Goal: Navigation & Orientation: Understand site structure

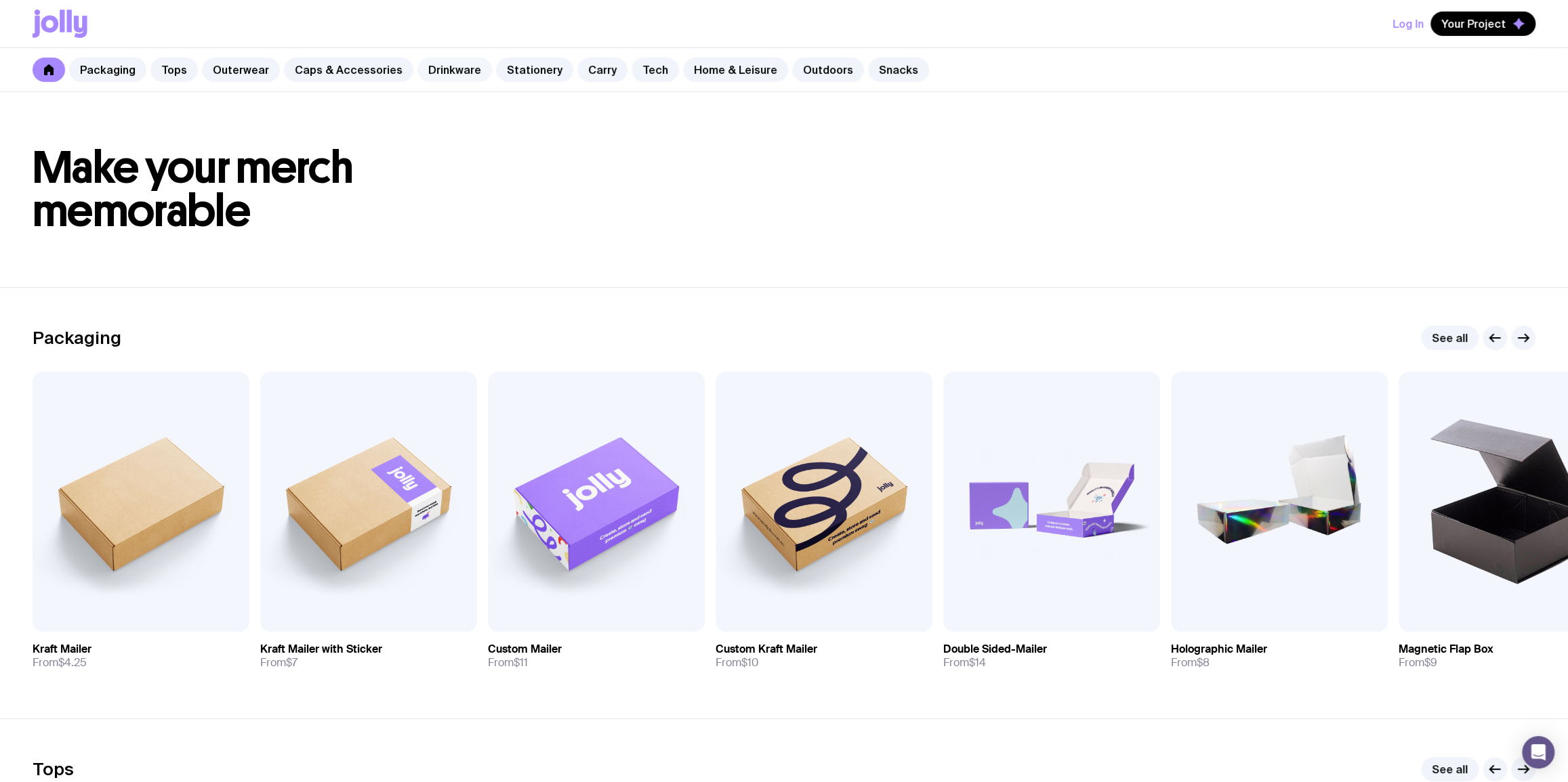
click at [430, 76] on link "Drinkware" at bounding box center [455, 69] width 75 height 24
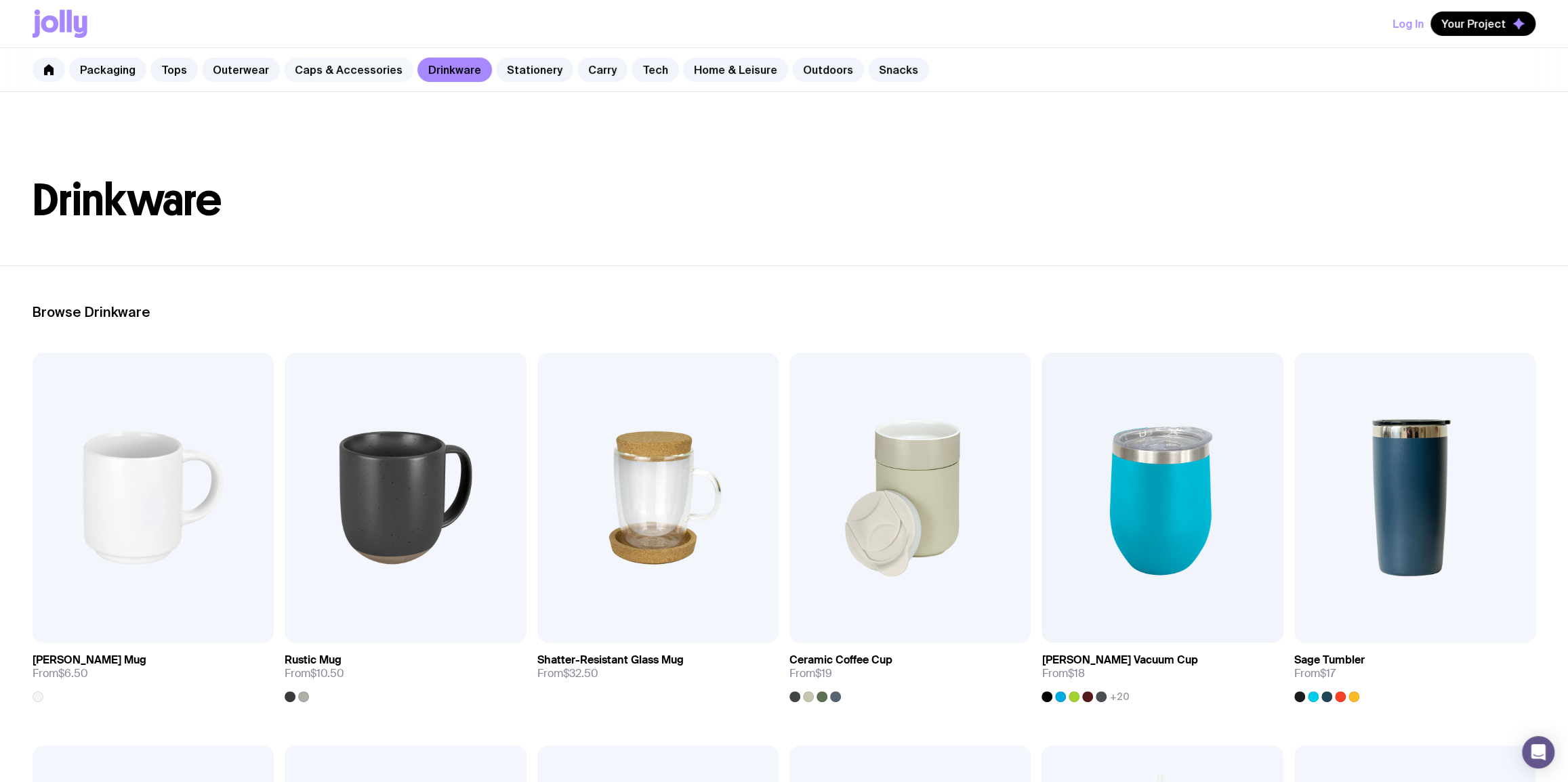
click at [328, 71] on link "Caps & Accessories" at bounding box center [349, 69] width 130 height 24
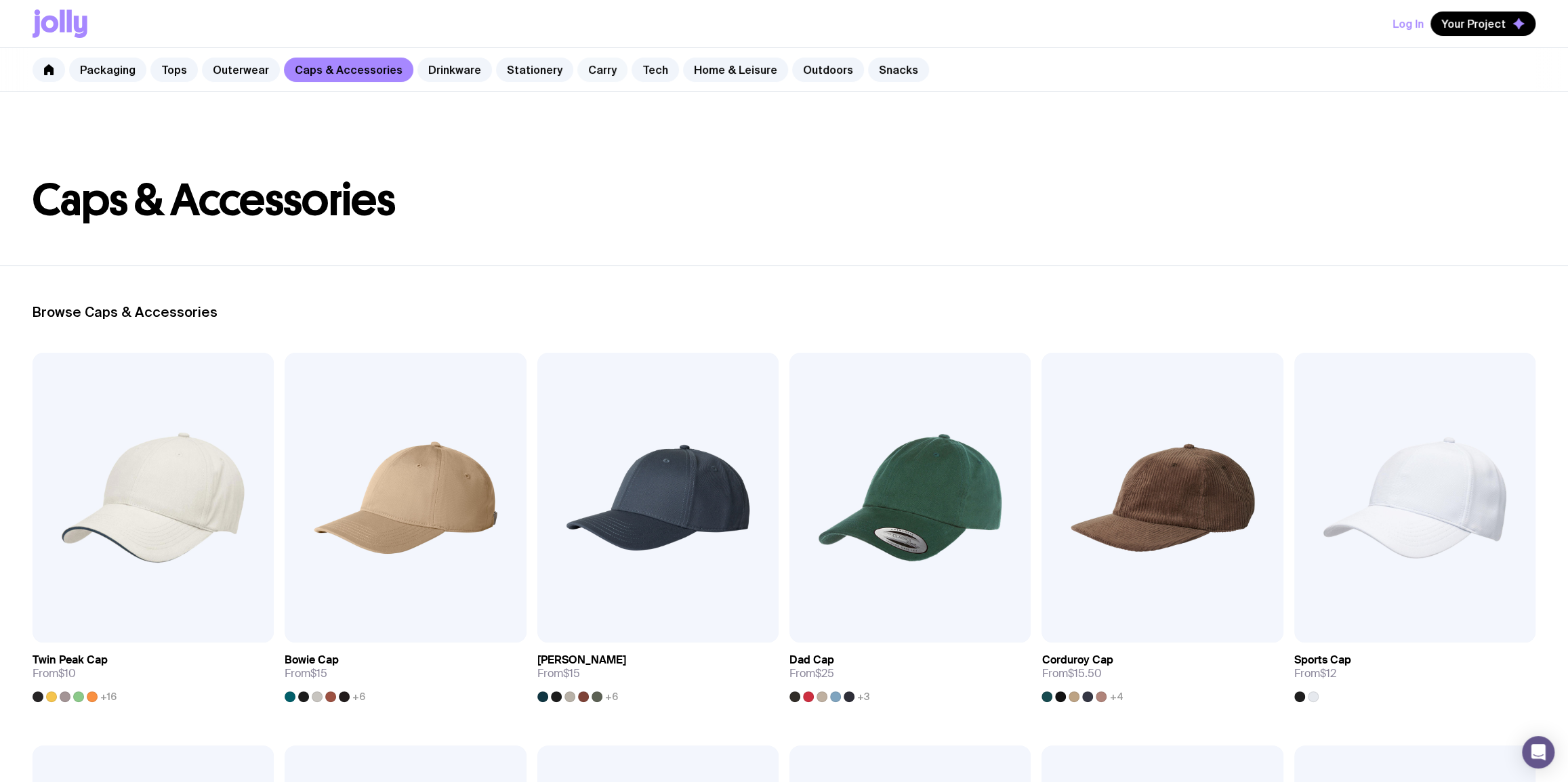
click at [583, 67] on link "Carry" at bounding box center [602, 69] width 50 height 24
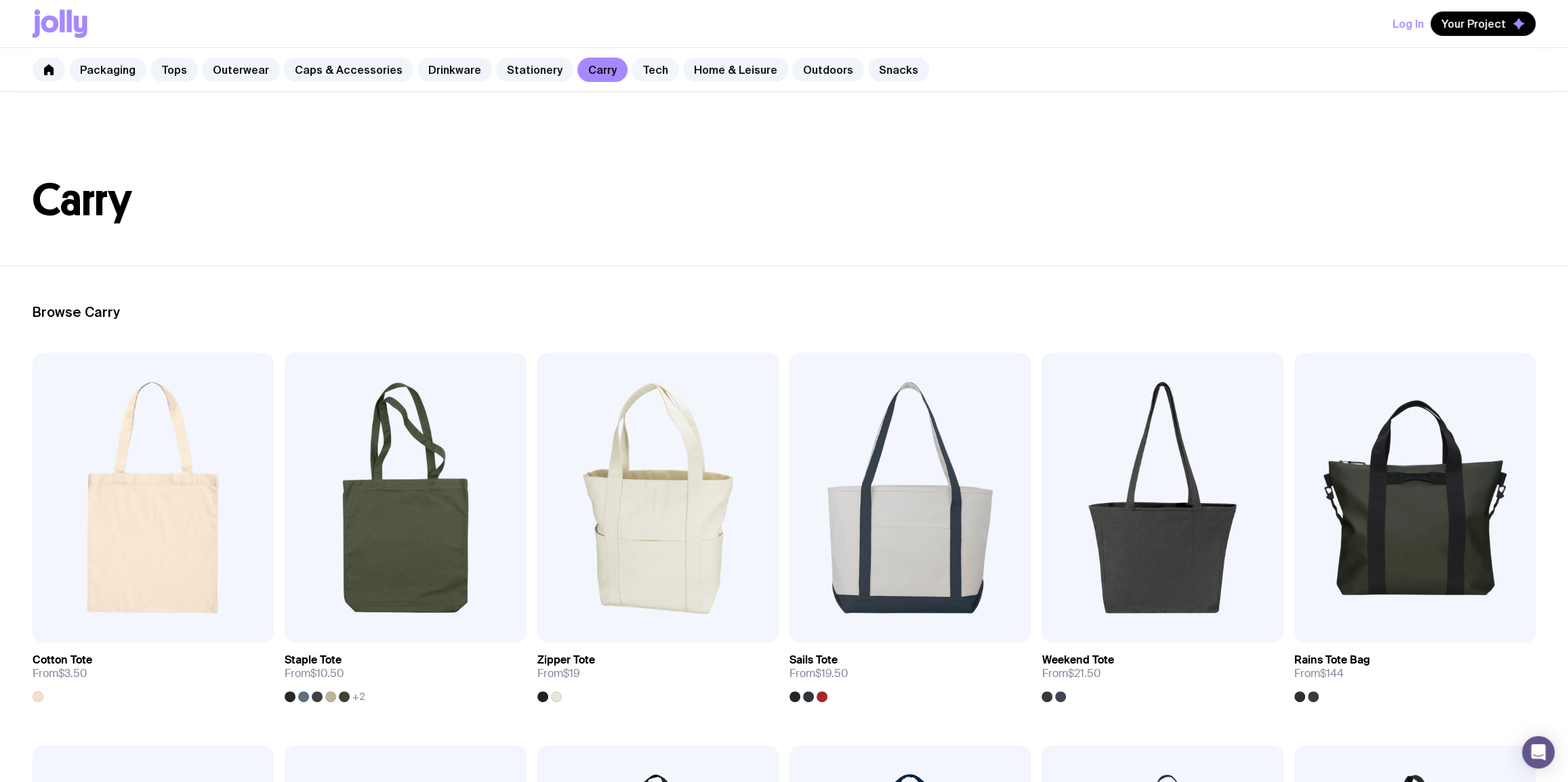
click at [632, 57] on link "Tech" at bounding box center [655, 69] width 47 height 24
click at [632, 61] on link "Tech" at bounding box center [655, 69] width 47 height 24
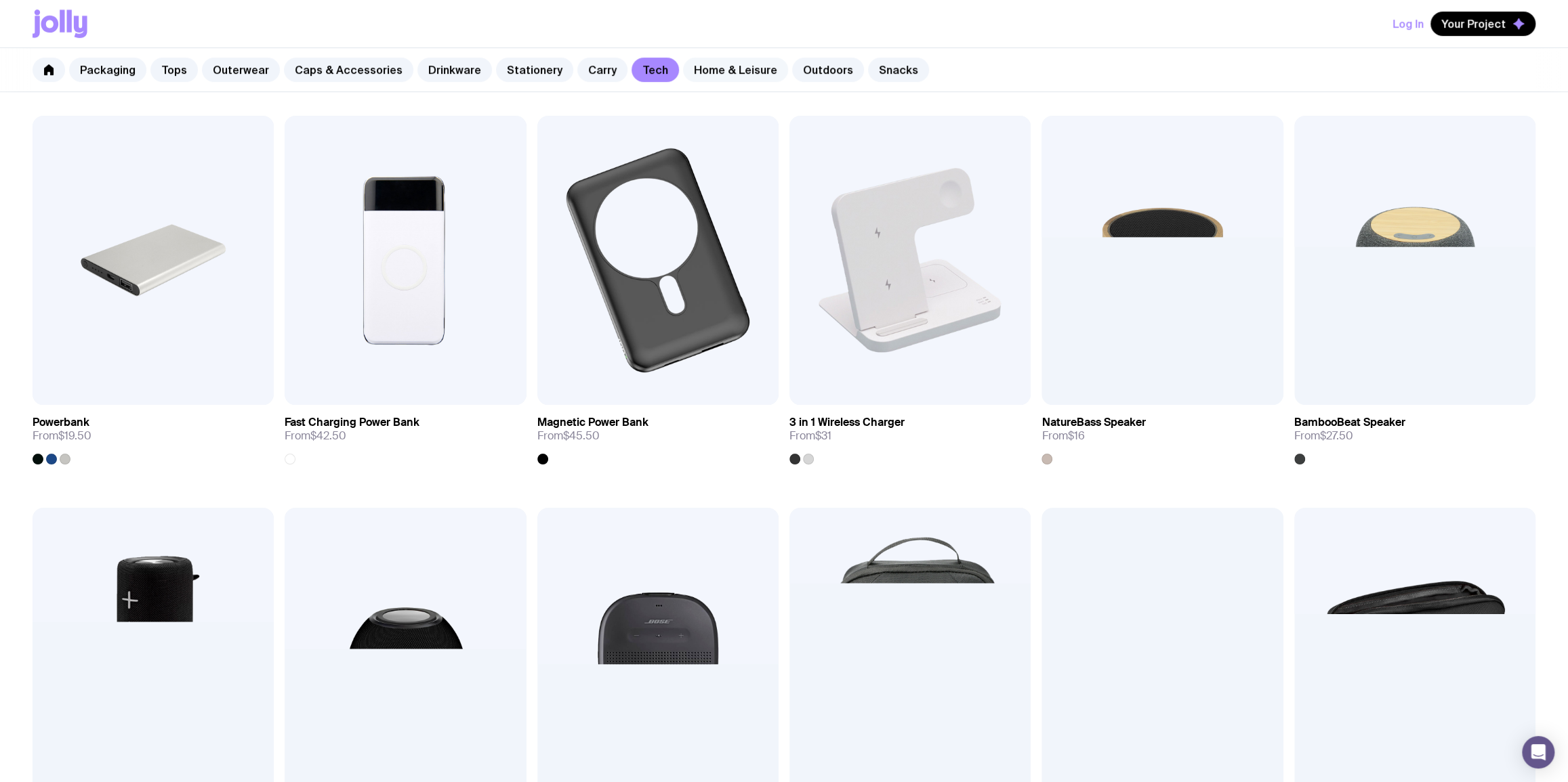
scroll to position [164, 0]
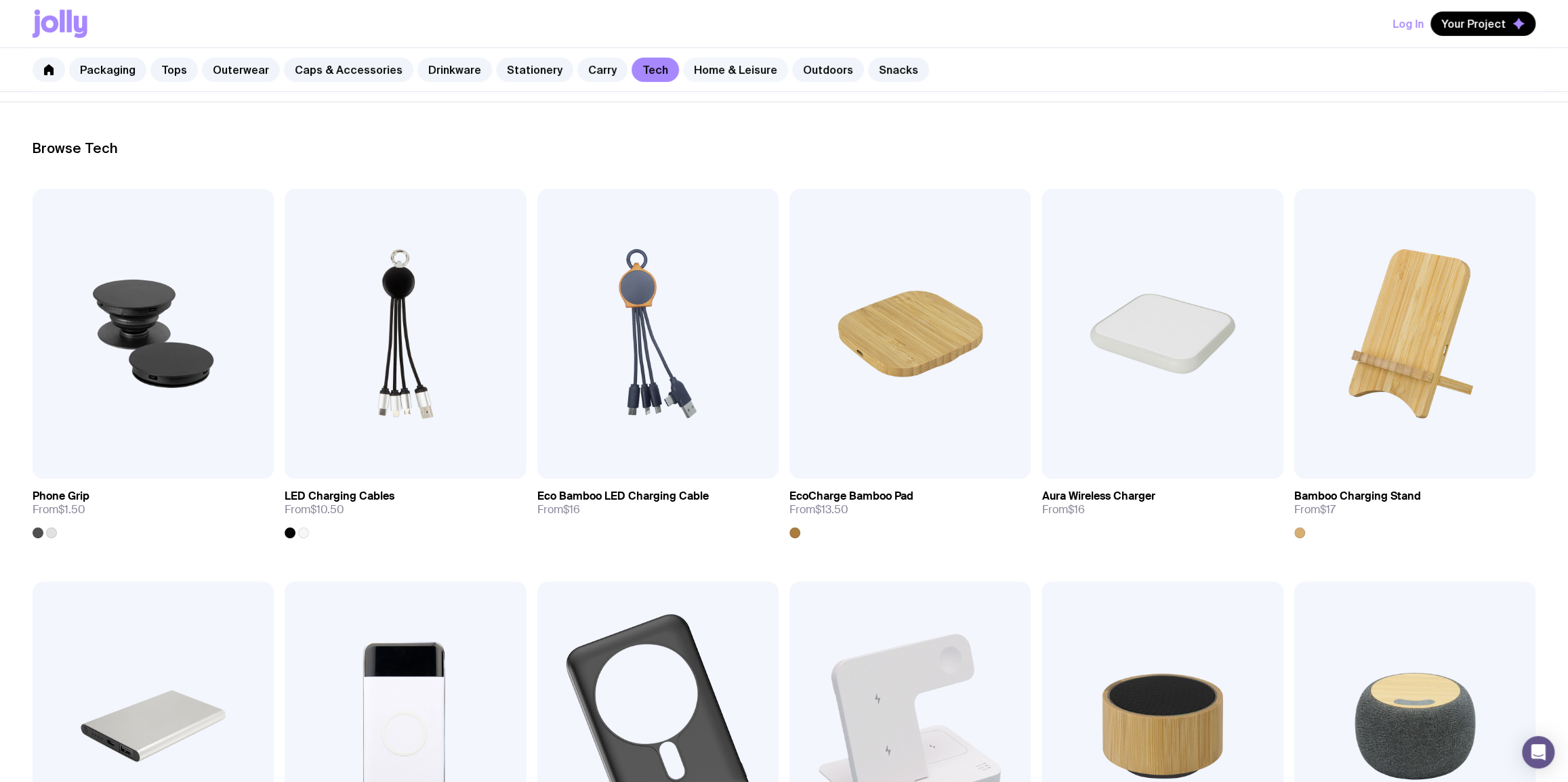
click at [702, 73] on link "Home & Leisure" at bounding box center [735, 69] width 105 height 24
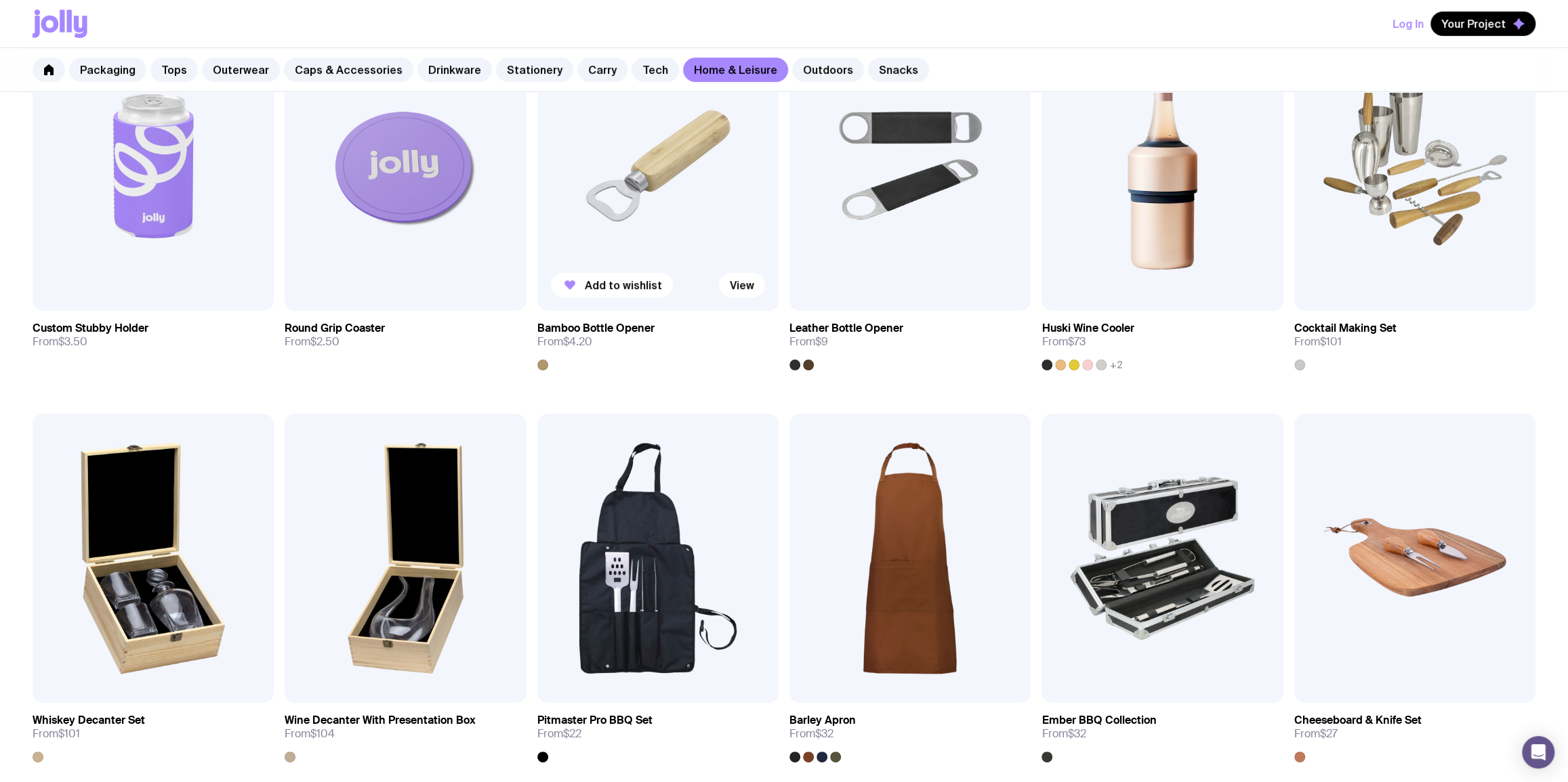
scroll to position [328, 0]
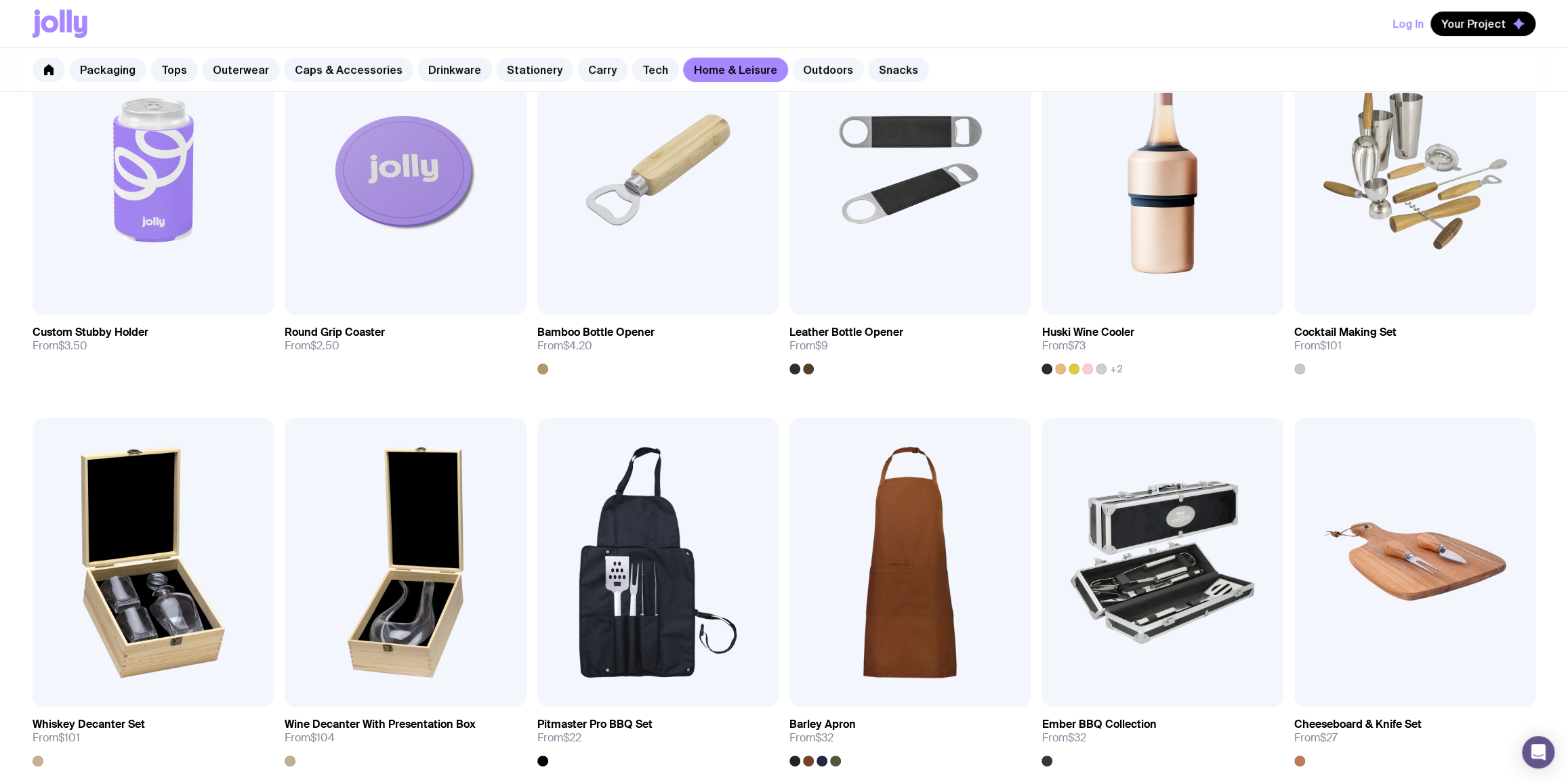
click at [793, 81] on link "Outdoors" at bounding box center [827, 69] width 72 height 24
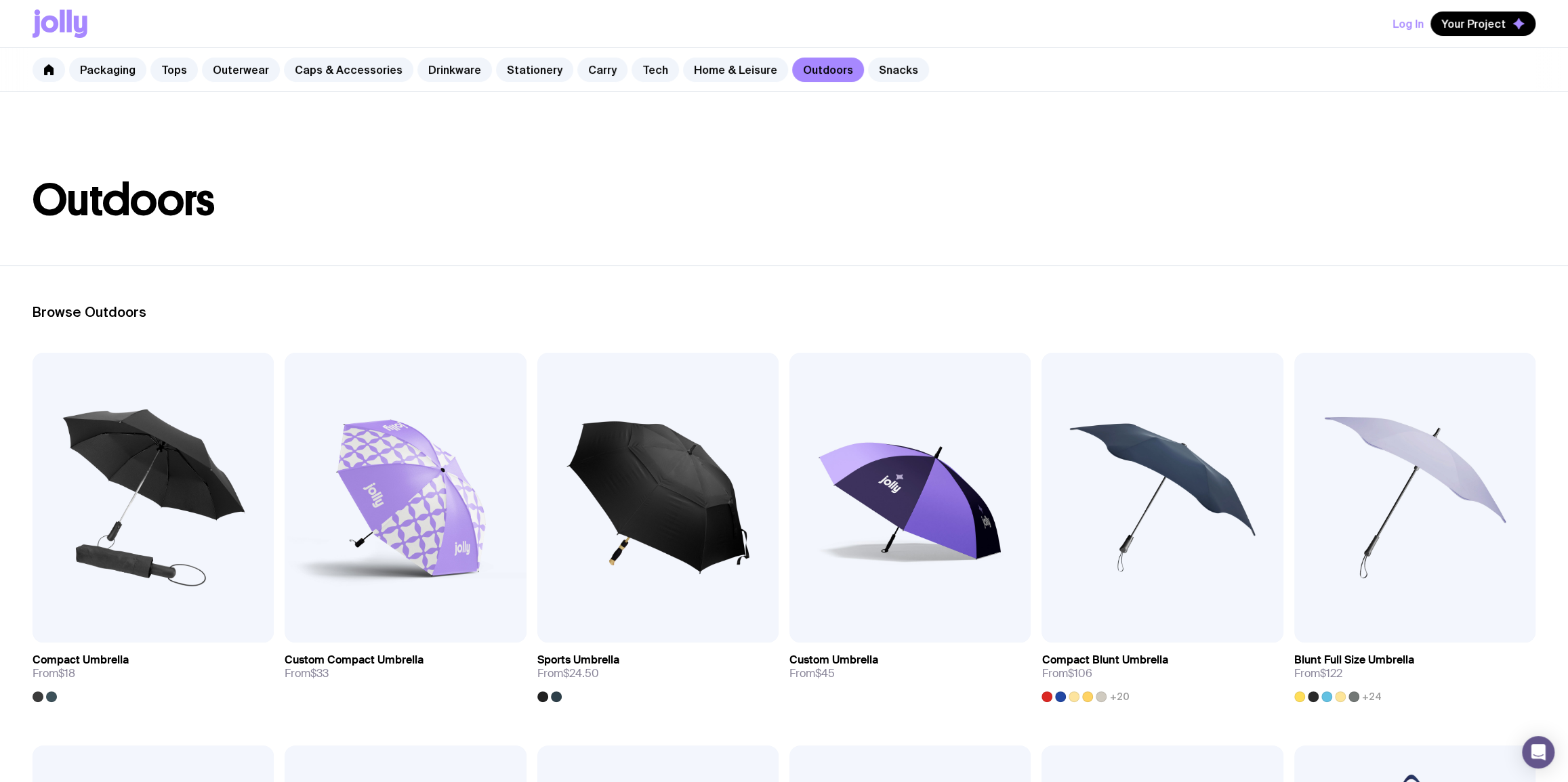
click at [147, 76] on div "Packaging Tops Outerwear Caps & Accessories Drinkware Stationery Carry Tech Hom…" at bounding box center [784, 70] width 1568 height 44
click at [166, 73] on link "Tops" at bounding box center [174, 69] width 47 height 24
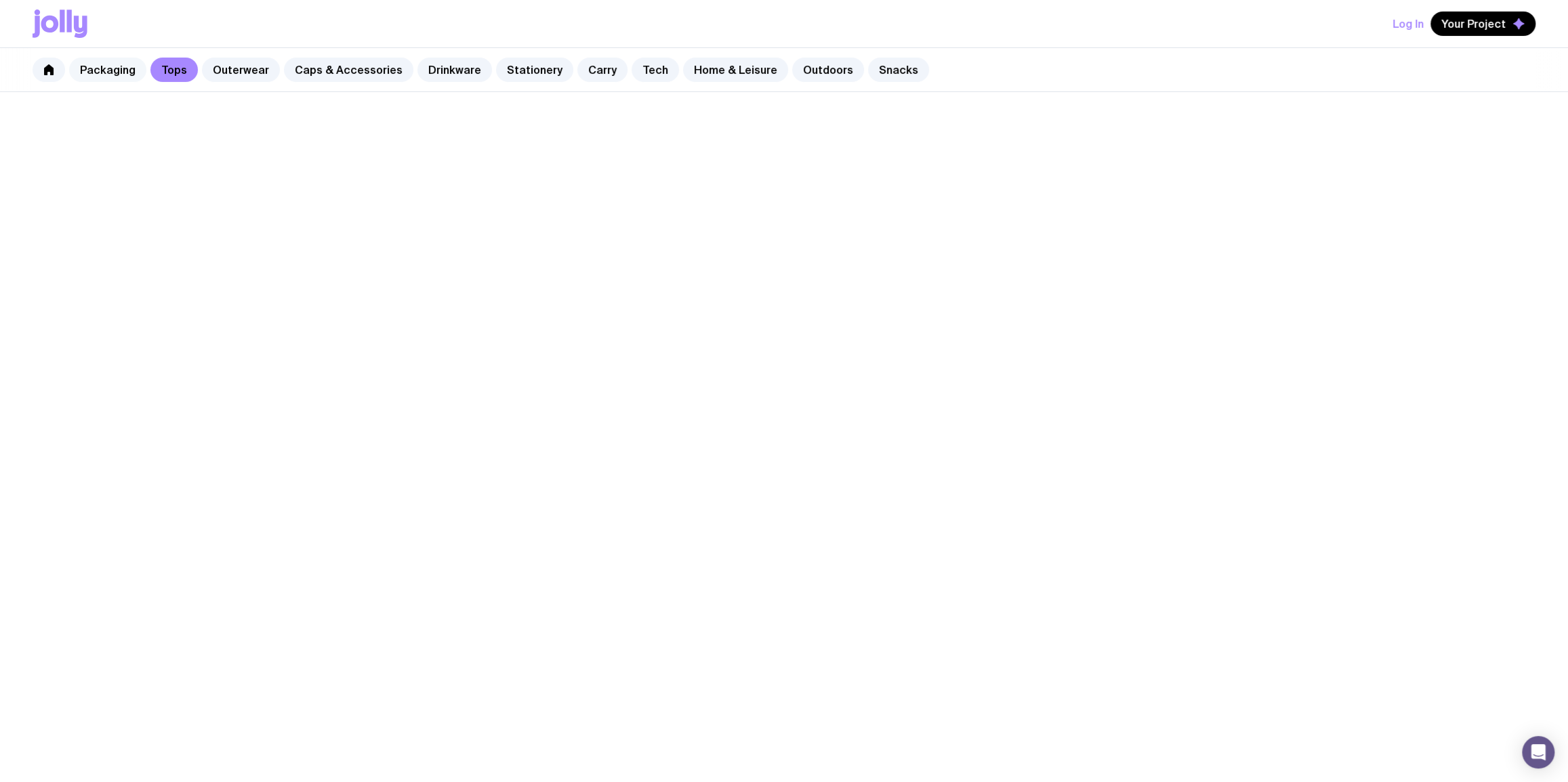
click at [113, 74] on link "Packaging" at bounding box center [108, 69] width 78 height 24
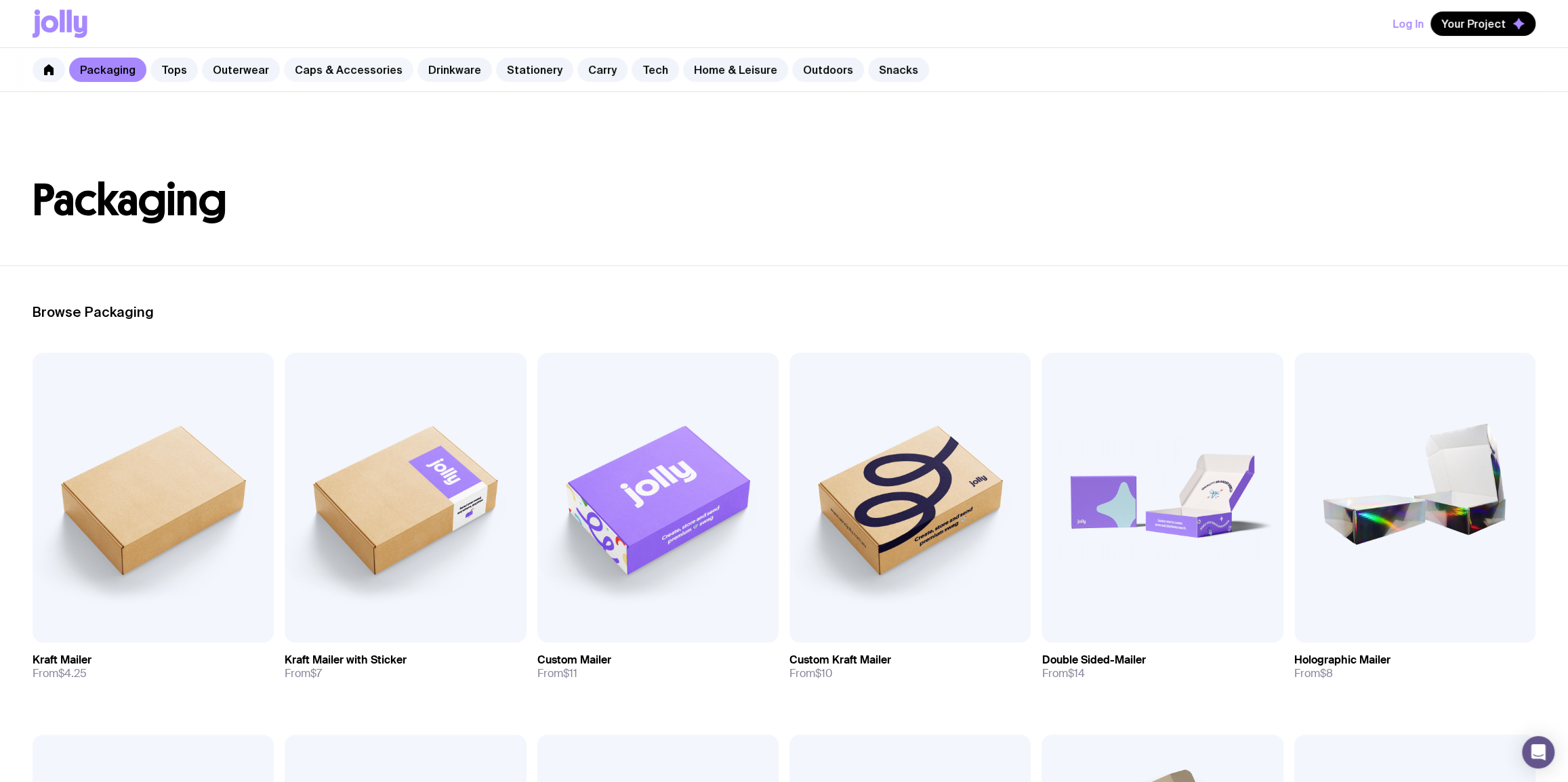
click at [371, 63] on link "Caps & Accessories" at bounding box center [349, 69] width 130 height 24
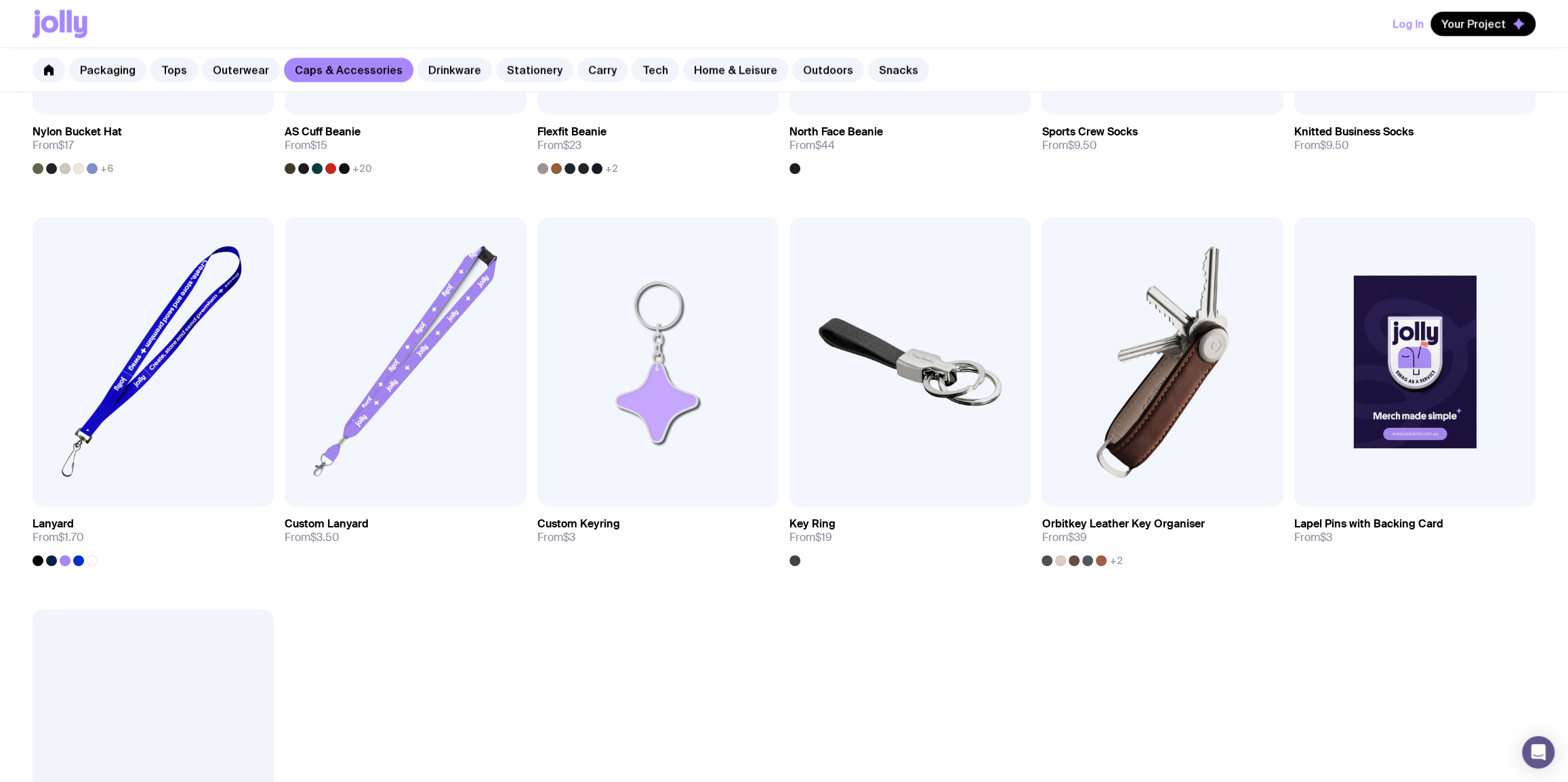
scroll to position [657, 0]
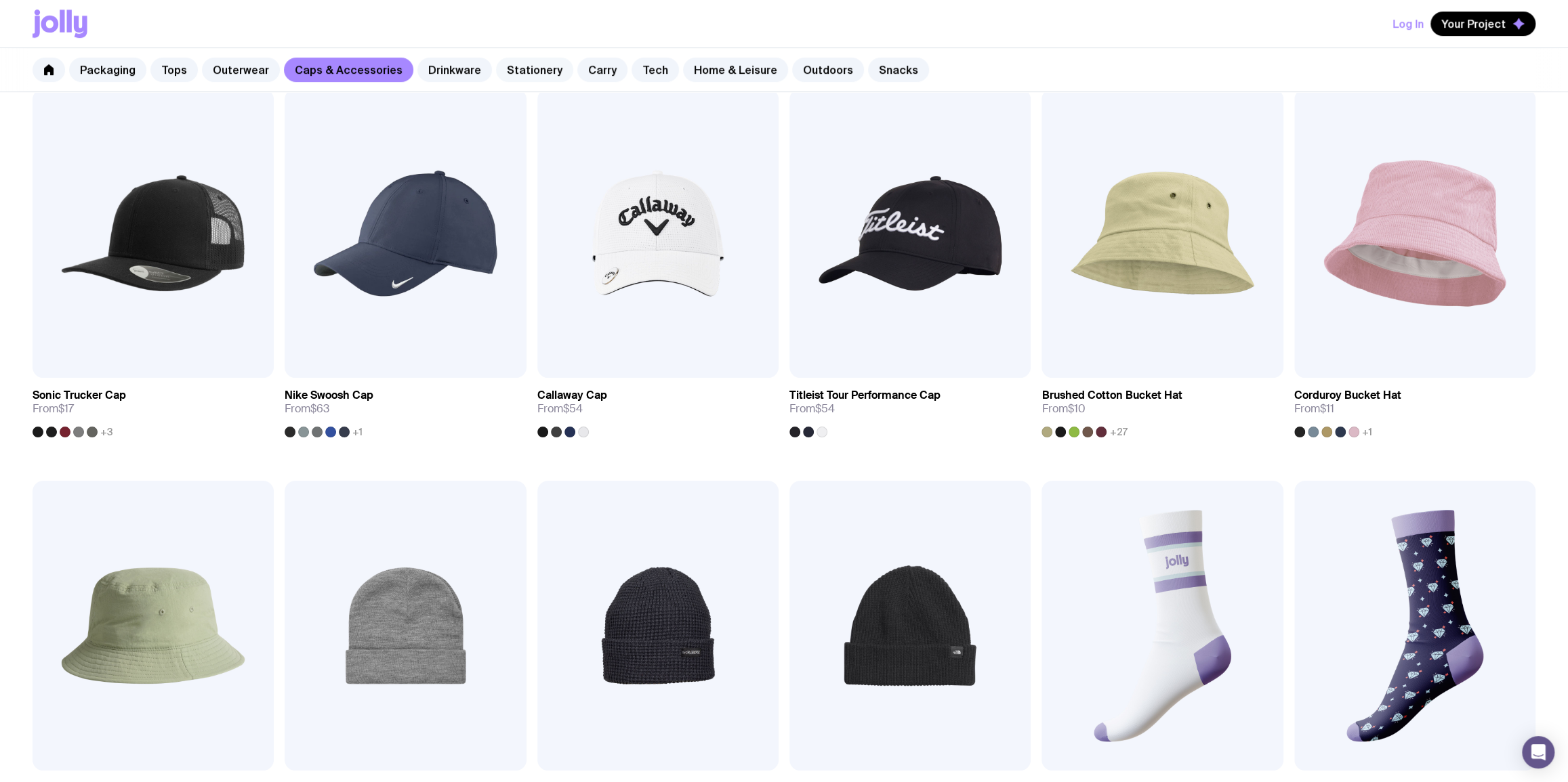
click at [496, 76] on link "Stationery" at bounding box center [535, 69] width 78 height 24
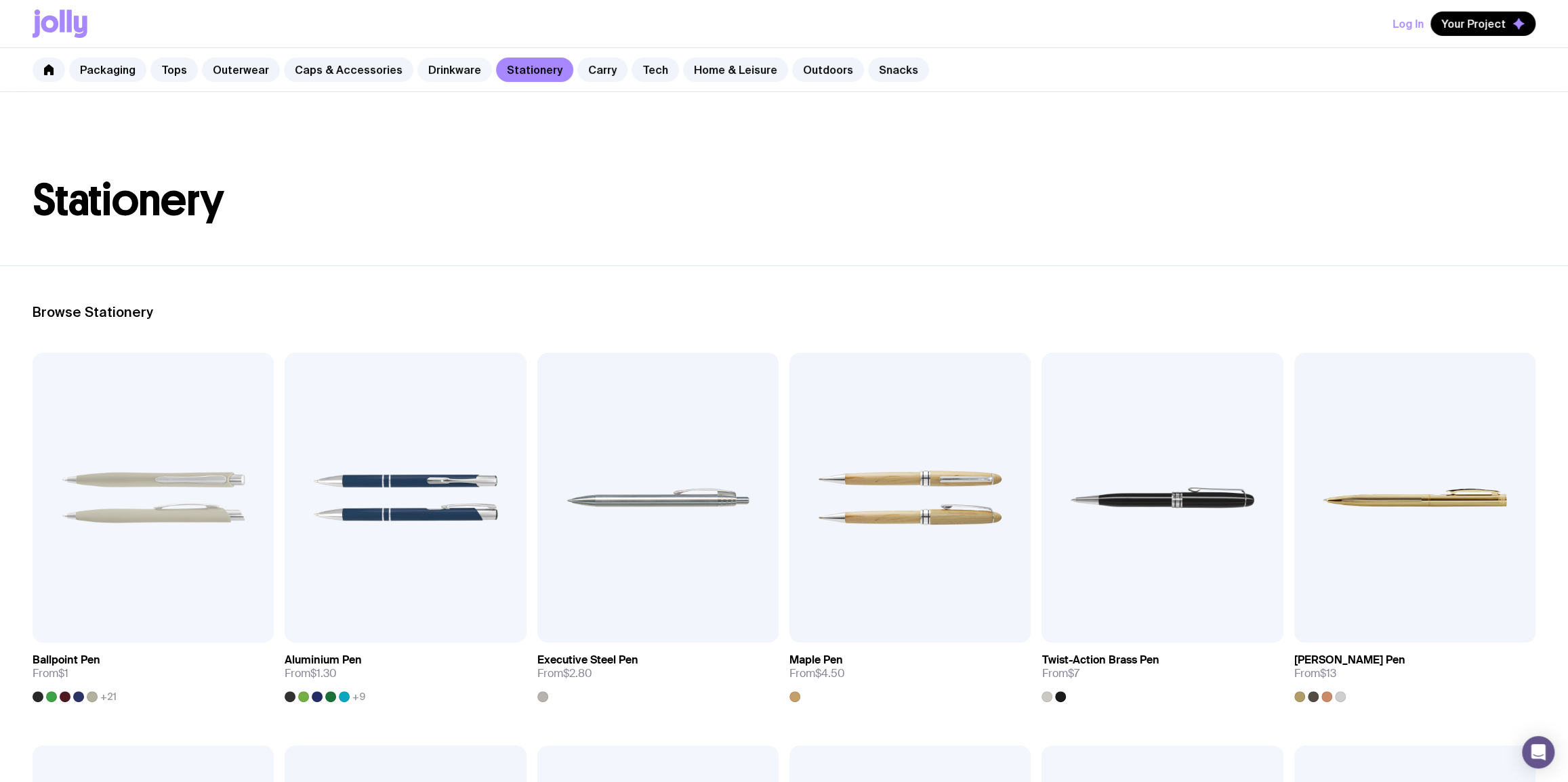
click at [439, 72] on link "Drinkware" at bounding box center [455, 69] width 75 height 24
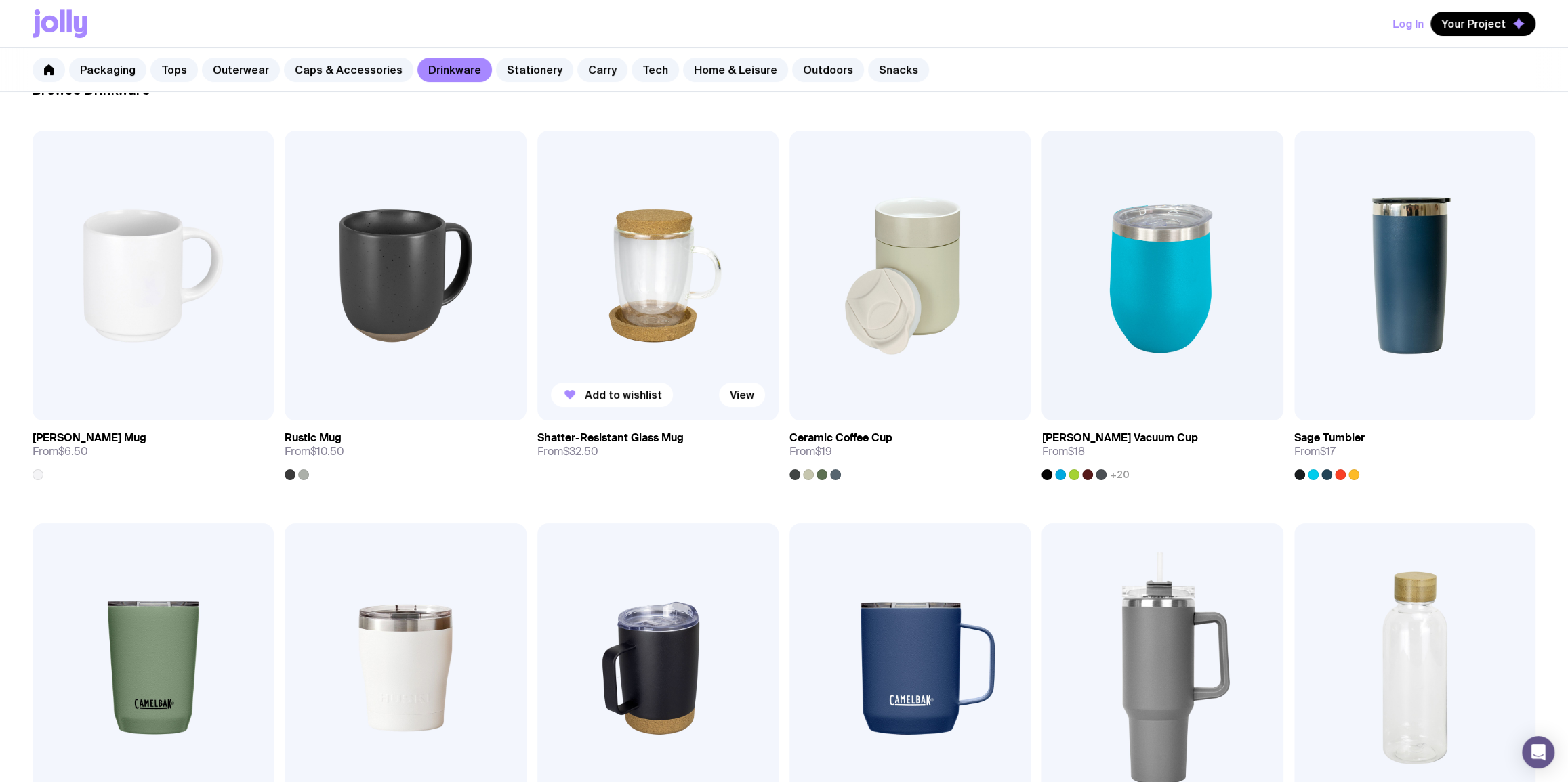
scroll to position [177, 0]
